Goal: Task Accomplishment & Management: Complete application form

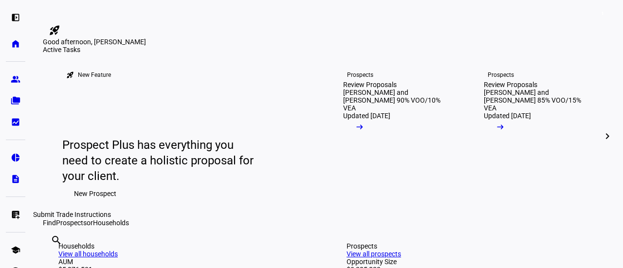
click at [15, 214] on eth-mat-symbol "list_alt_add" at bounding box center [16, 215] width 10 height 10
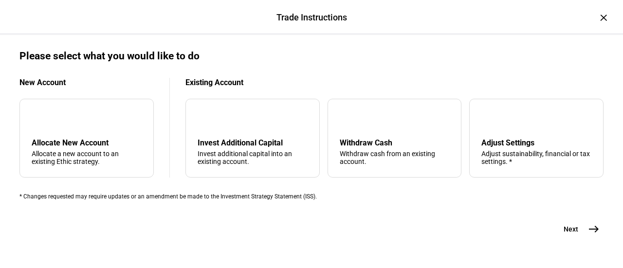
scroll to position [389, 0]
click at [365, 101] on div "arrow_upward Withdraw Cash Withdraw cash from an existing account." at bounding box center [394, 138] width 134 height 79
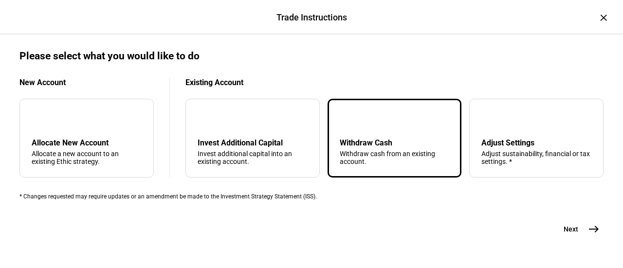
click at [590, 234] on mat-icon "east" at bounding box center [594, 229] width 12 height 12
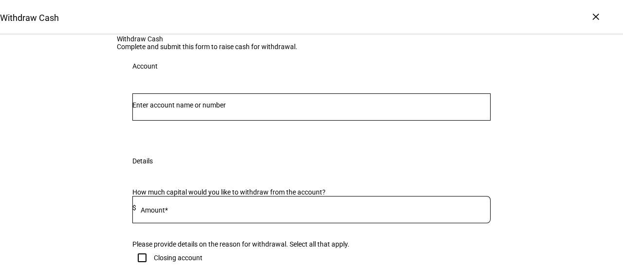
scroll to position [49, 0]
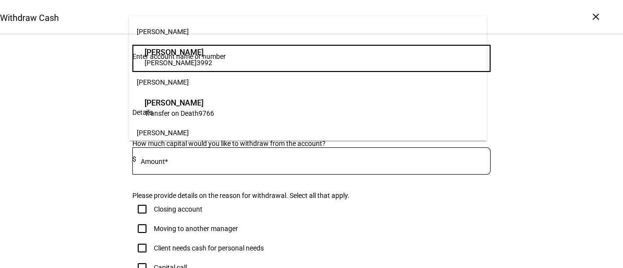
click at [197, 60] on input "Number" at bounding box center [311, 57] width 358 height 8
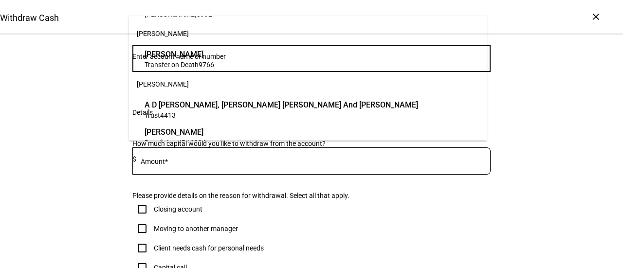
scroll to position [97, 0]
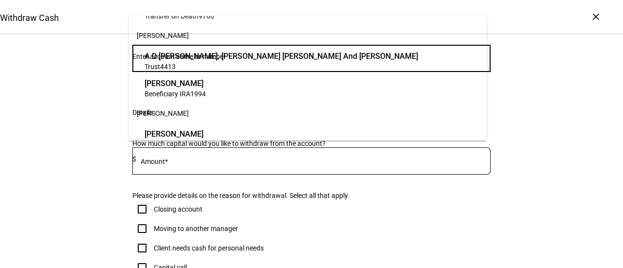
click at [206, 90] on span "Beneficiary IRA 1994" at bounding box center [175, 93] width 61 height 9
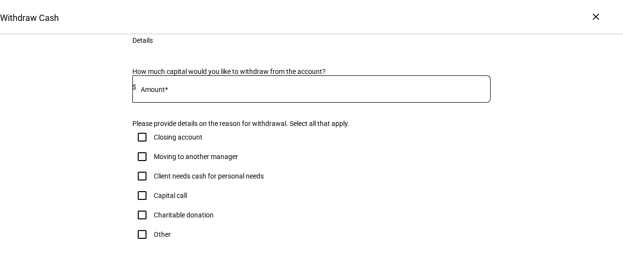
scroll to position [195, 0]
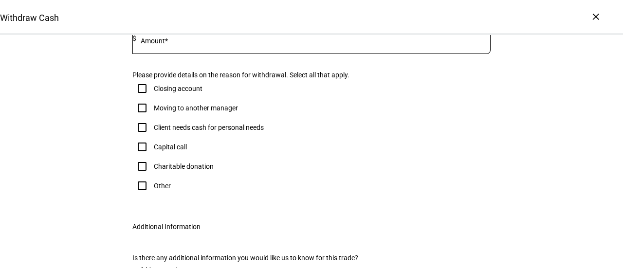
click at [204, 42] on input at bounding box center [313, 39] width 354 height 8
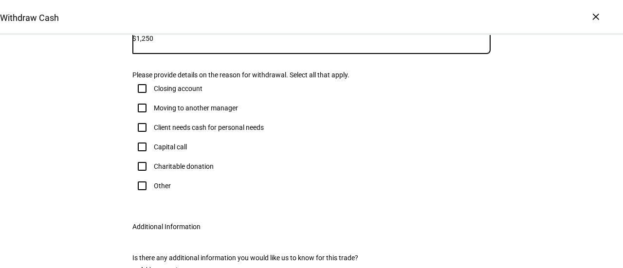
type input "1,250"
click at [374, 127] on div "How much capital would you like to withdraw from the account? Amount* $ 1,250 P…" at bounding box center [311, 109] width 389 height 204
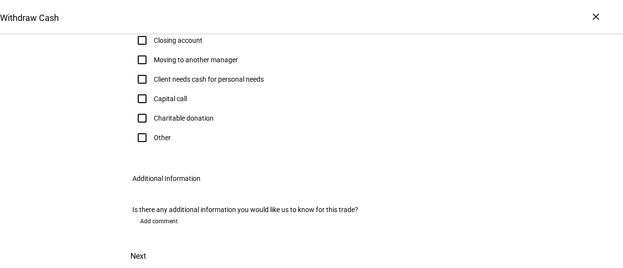
scroll to position [292, 0]
click at [137, 89] on input "Client needs cash for personal needs" at bounding box center [141, 79] width 19 height 19
checkbox input "true"
click at [146, 245] on span "Next" at bounding box center [138, 256] width 16 height 23
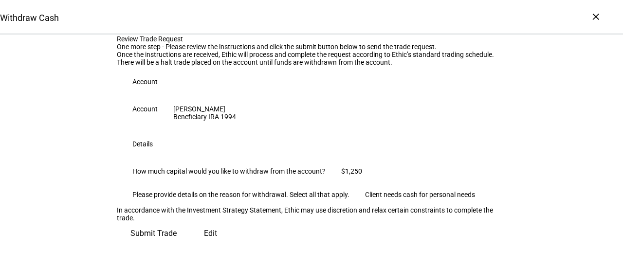
scroll to position [199, 0]
click at [177, 235] on span "Submit Trade" at bounding box center [153, 233] width 46 height 23
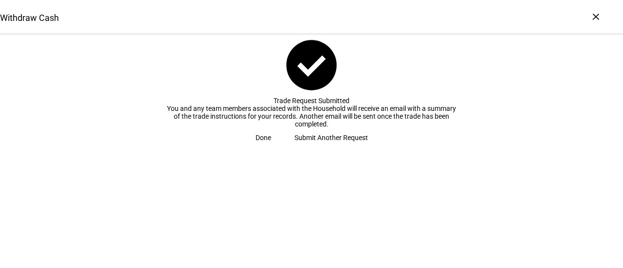
click at [271, 147] on span "Done" at bounding box center [263, 137] width 16 height 19
